Goal: Task Accomplishment & Management: Manage account settings

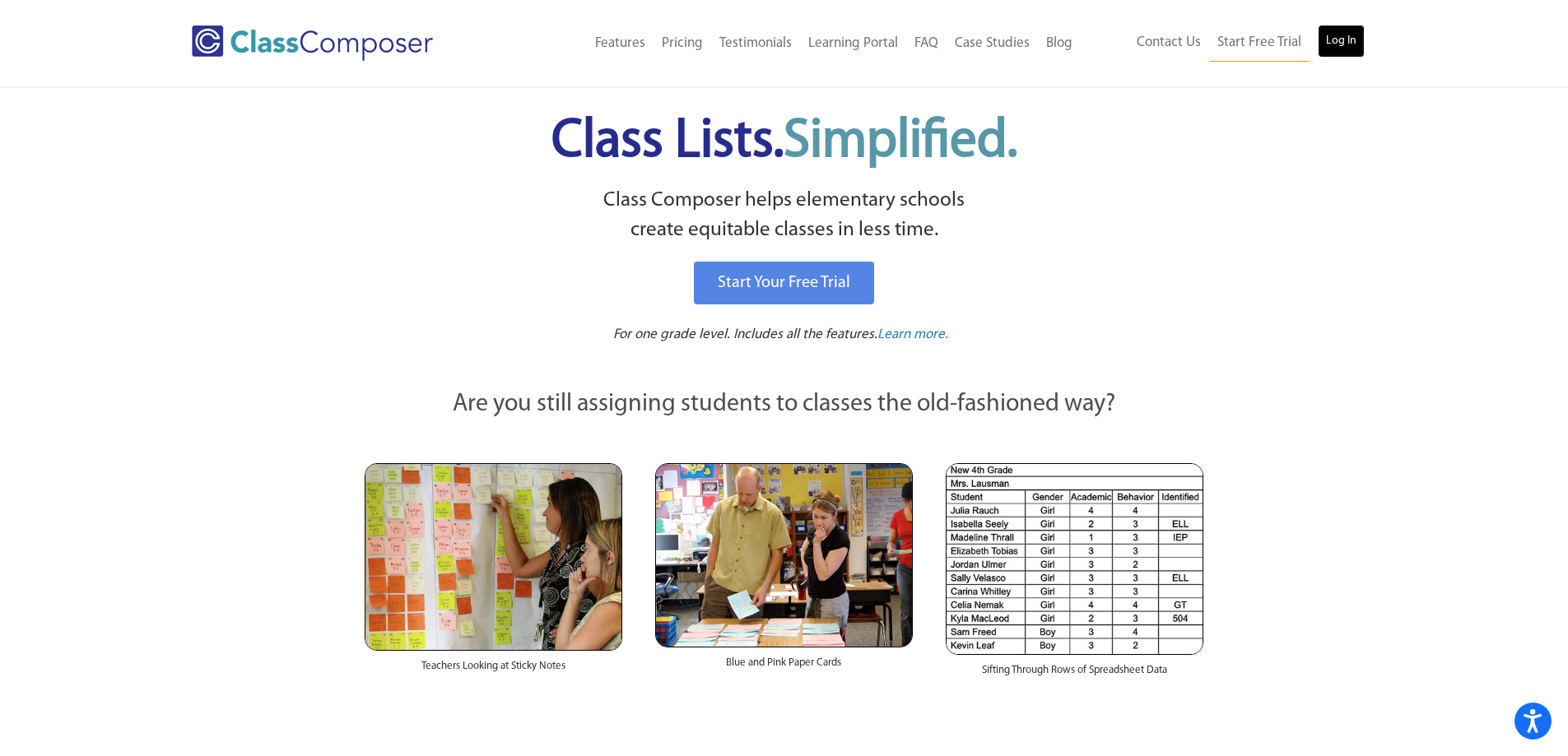
click at [1357, 47] on link "Log In" at bounding box center [1341, 42] width 47 height 33
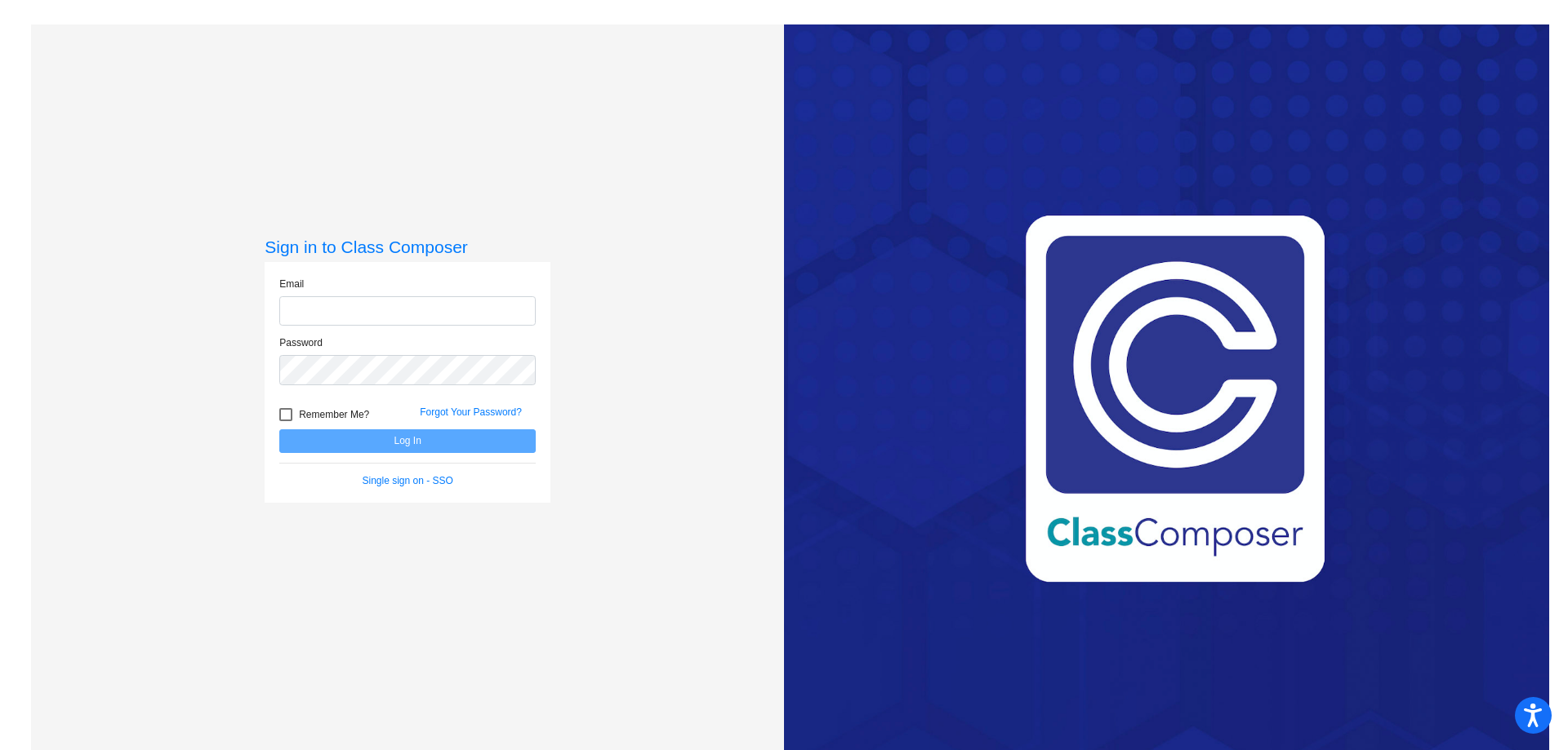
click at [331, 311] on input "email" at bounding box center [407, 311] width 256 height 30
type input "[EMAIL_ADDRESS][DOMAIN_NAME]"
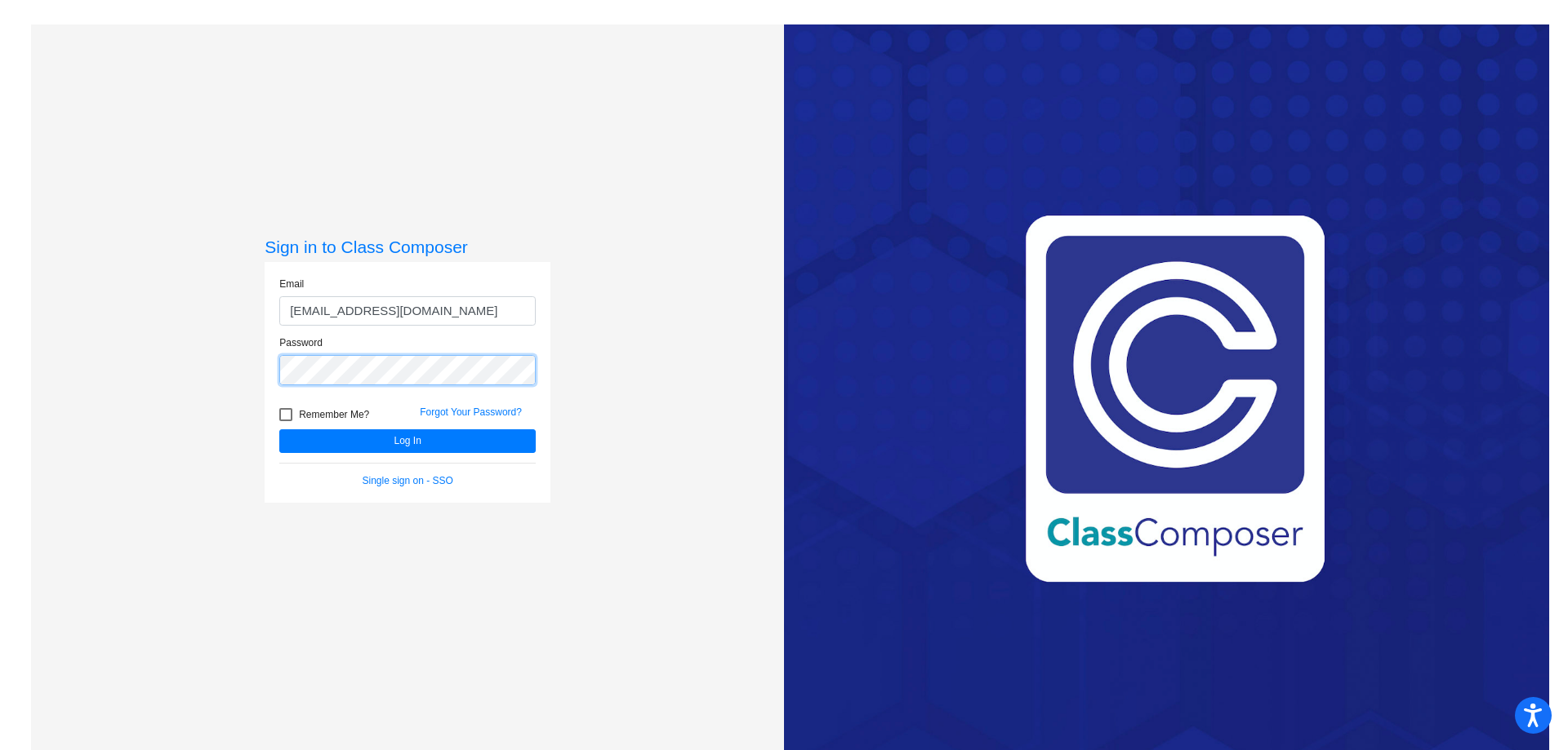
click at [279, 429] on button "Log In" at bounding box center [407, 441] width 256 height 24
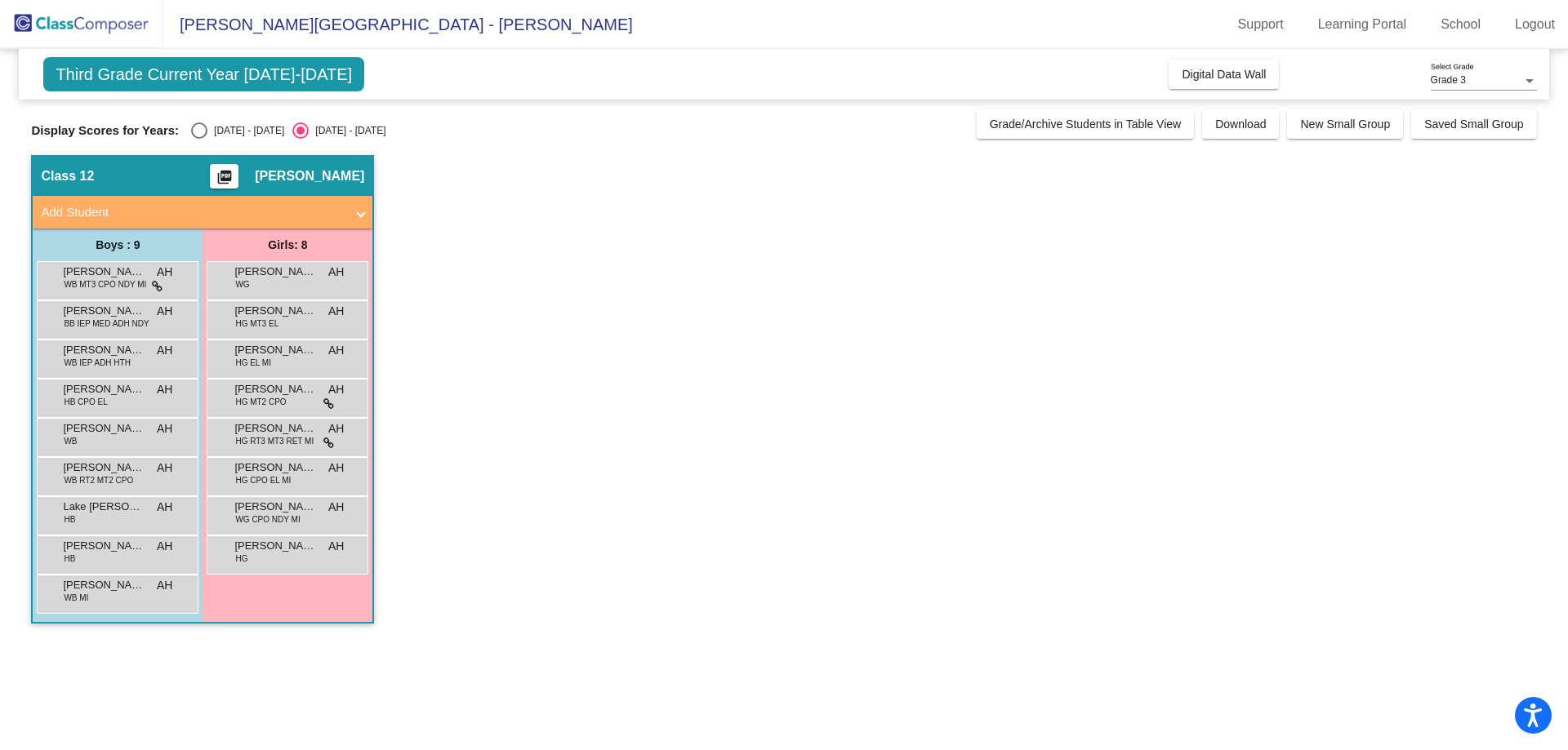
click at [201, 135] on div "Select an option" at bounding box center [199, 131] width 17 height 17
click at [199, 139] on input "[DATE] - [DATE]" at bounding box center [199, 139] width 1 height 1
radio input "true"
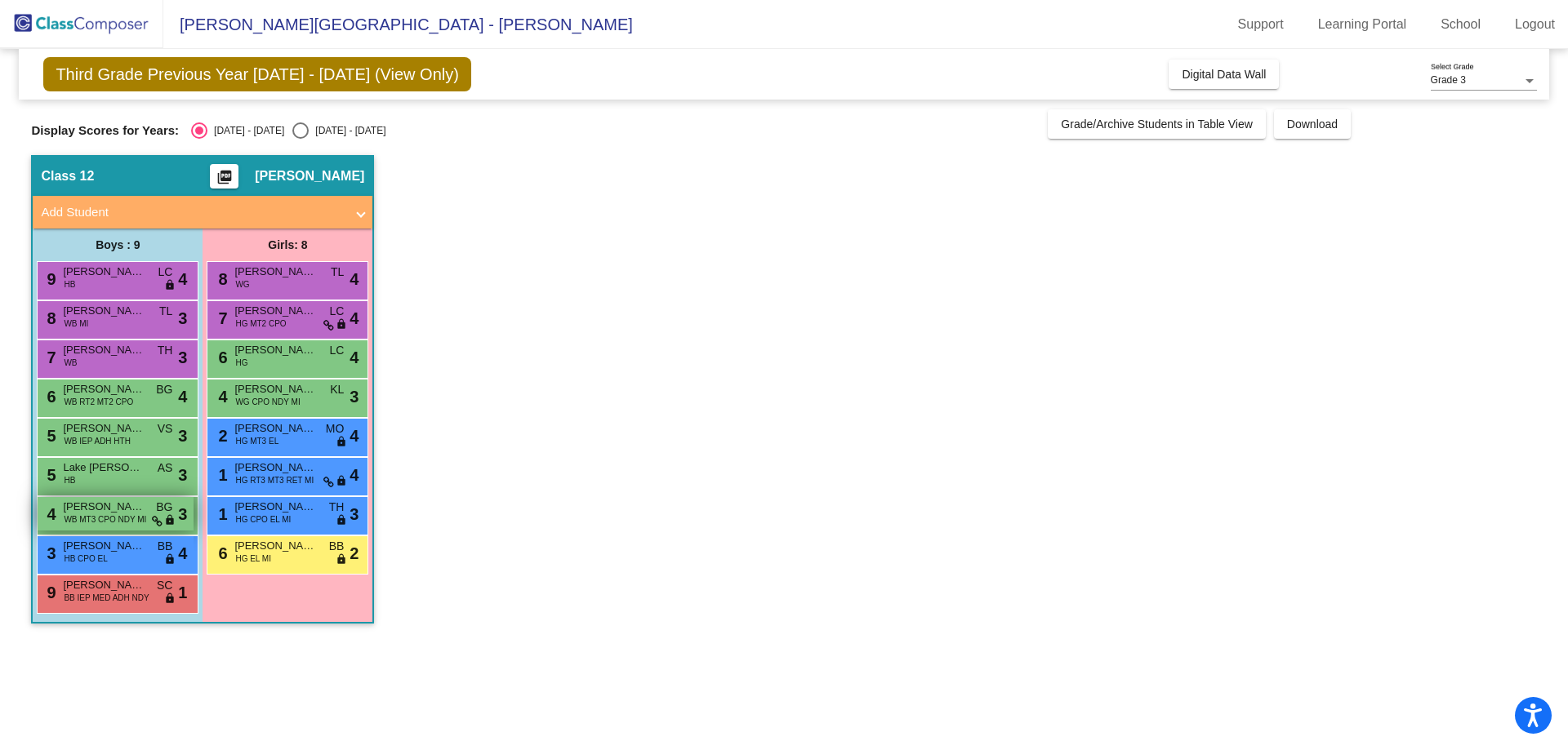
click at [134, 514] on span "WB MT3 CPO NDY MI" at bounding box center [105, 519] width 83 height 12
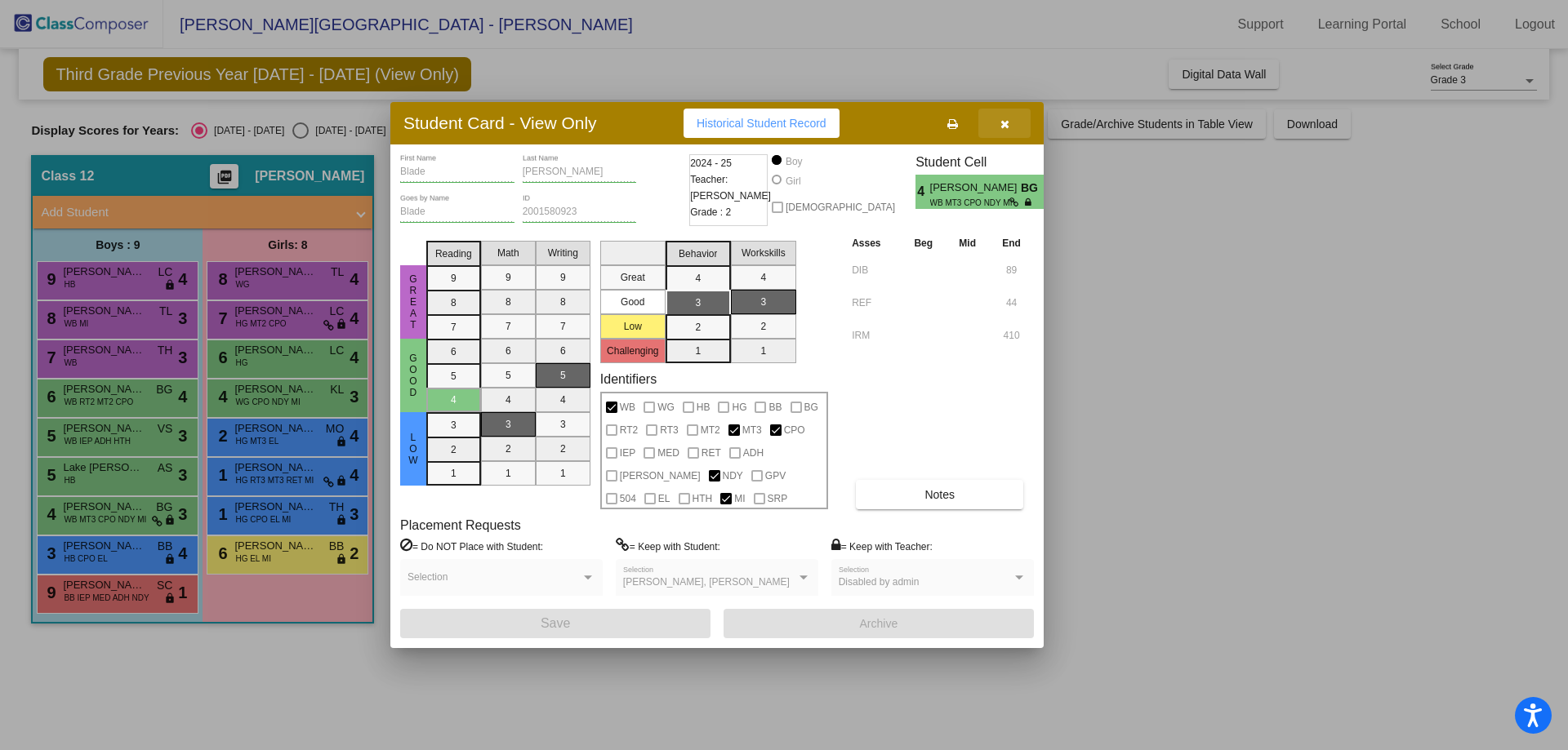
click at [999, 125] on button "button" at bounding box center [1004, 123] width 52 height 29
